Goal: Information Seeking & Learning: Learn about a topic

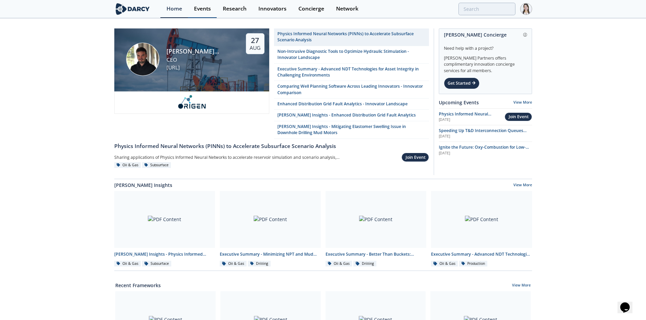
click at [203, 6] on div "Events" at bounding box center [202, 8] width 17 height 5
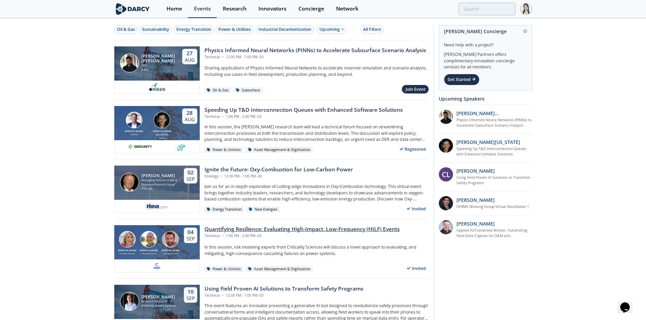
click at [224, 230] on div "Quantifying Resilience: Evaluating High-Impact, Low-Frequency (HILF) Events" at bounding box center [301, 229] width 195 height 8
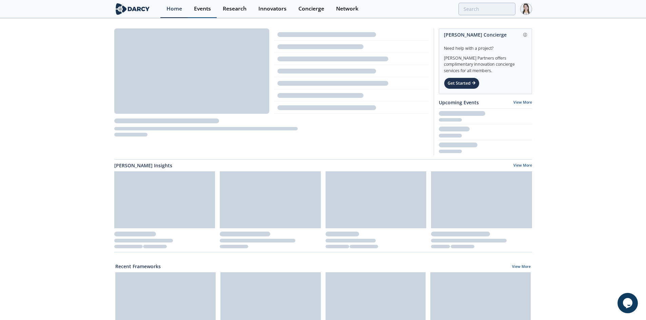
click at [212, 7] on link "Events" at bounding box center [202, 9] width 29 height 18
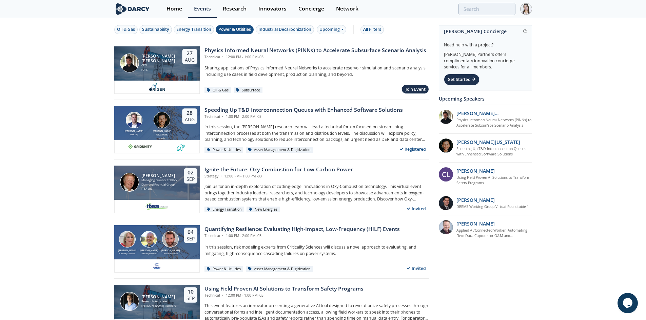
click at [231, 32] on div "Power & Utilities" at bounding box center [234, 29] width 33 height 6
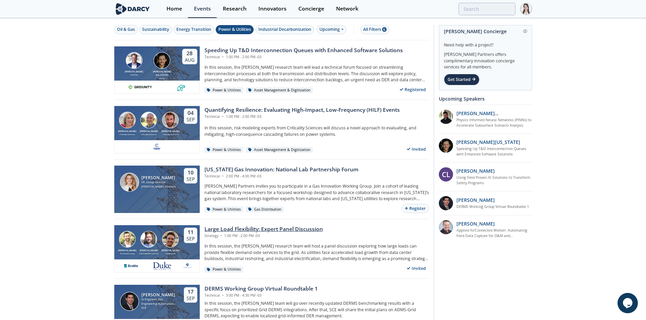
click at [254, 228] on div "Large Load Flexibility: Expert Panel Discussion" at bounding box center [263, 229] width 118 height 8
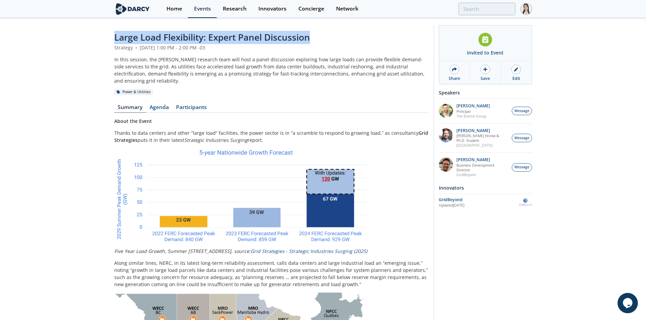
drag, startPoint x: 114, startPoint y: 39, endPoint x: 330, endPoint y: 41, distance: 216.6
copy span "Large Load Flexibility: Expert Panel Discussion"
